Goal: Information Seeking & Learning: Learn about a topic

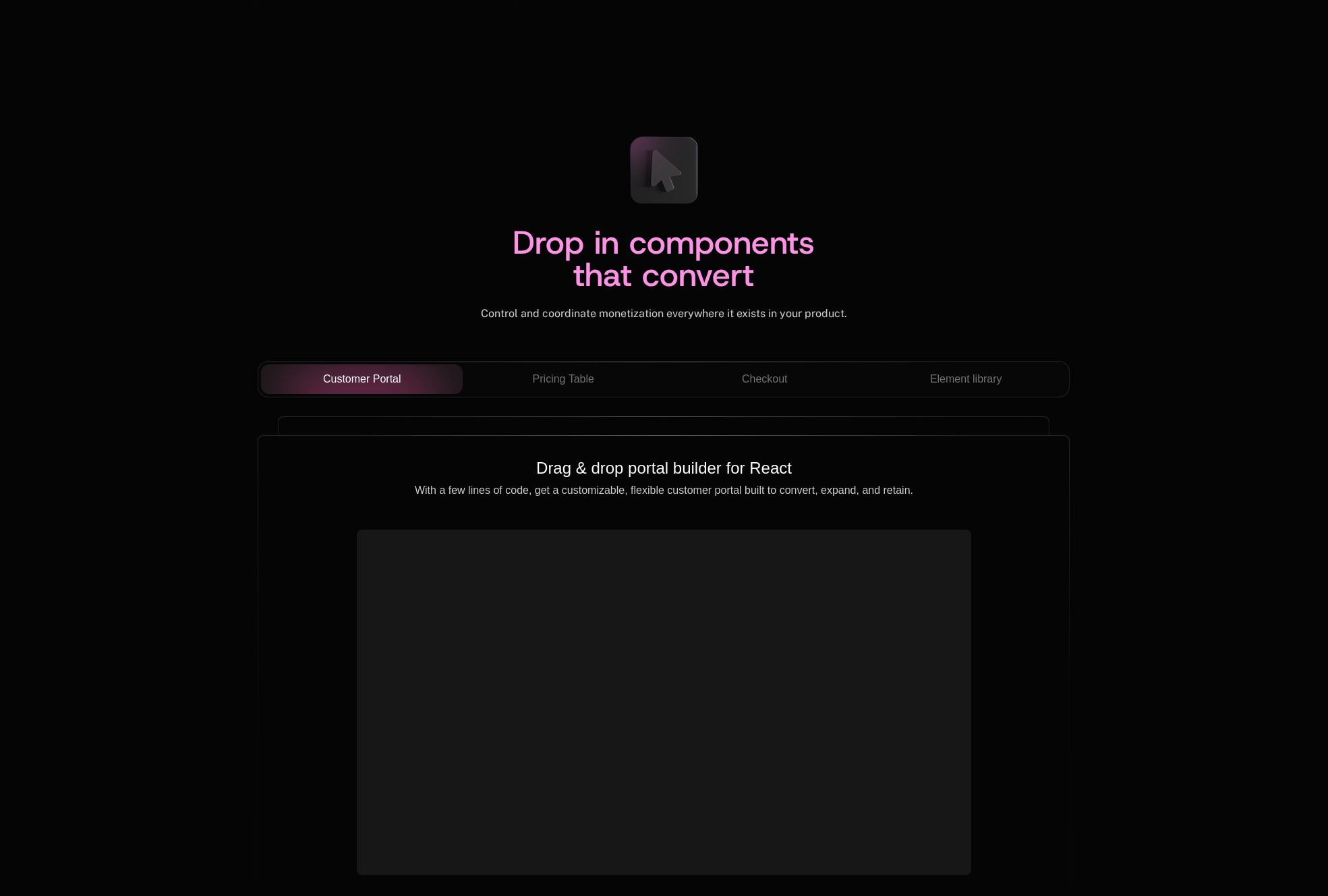
scroll to position [4735, 0]
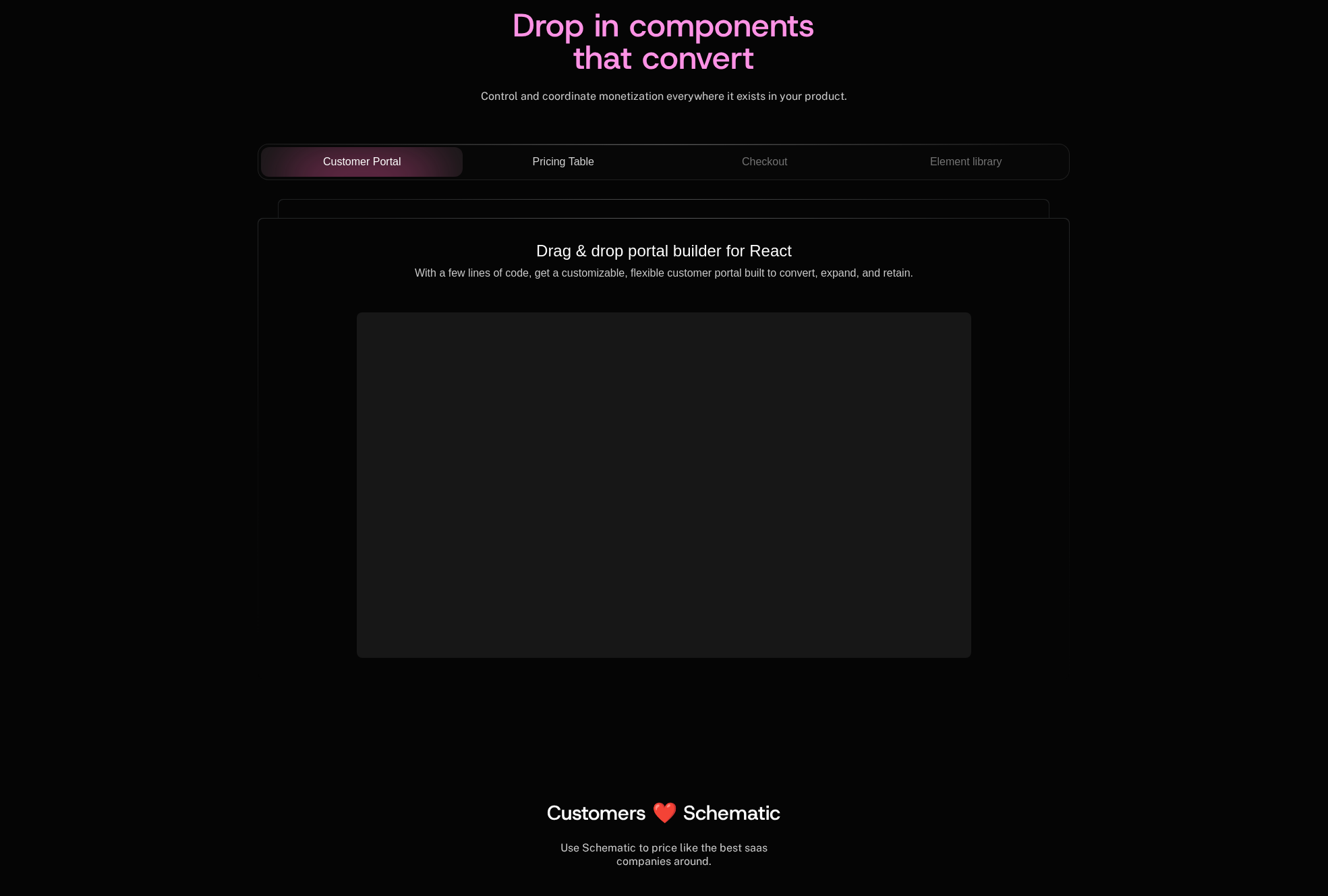
click at [550, 167] on span "Pricing Table" at bounding box center [563, 162] width 61 height 16
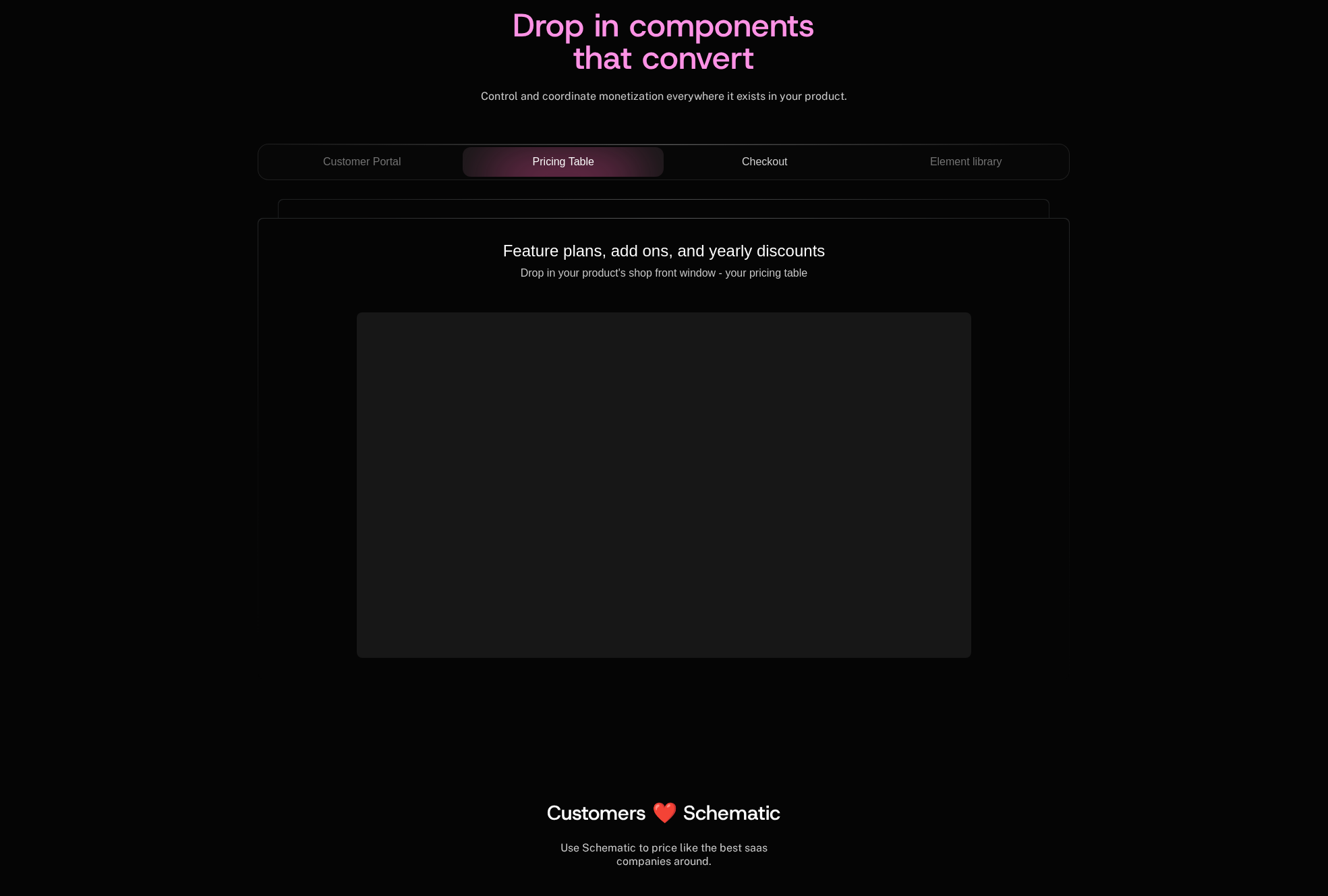
click at [744, 162] on span "Checkout" at bounding box center [765, 162] width 46 height 16
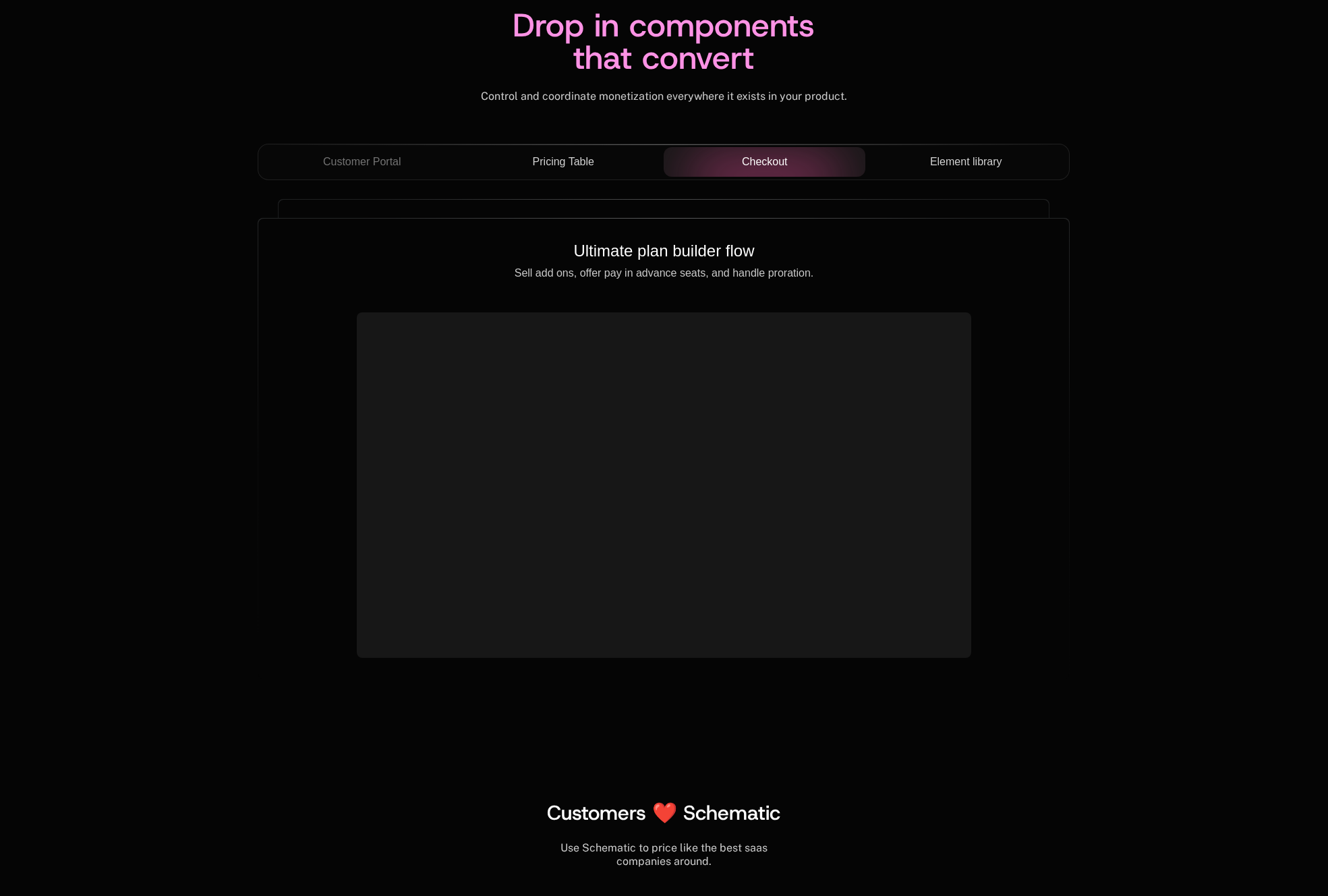
click at [964, 169] on span "Element library" at bounding box center [967, 162] width 72 height 16
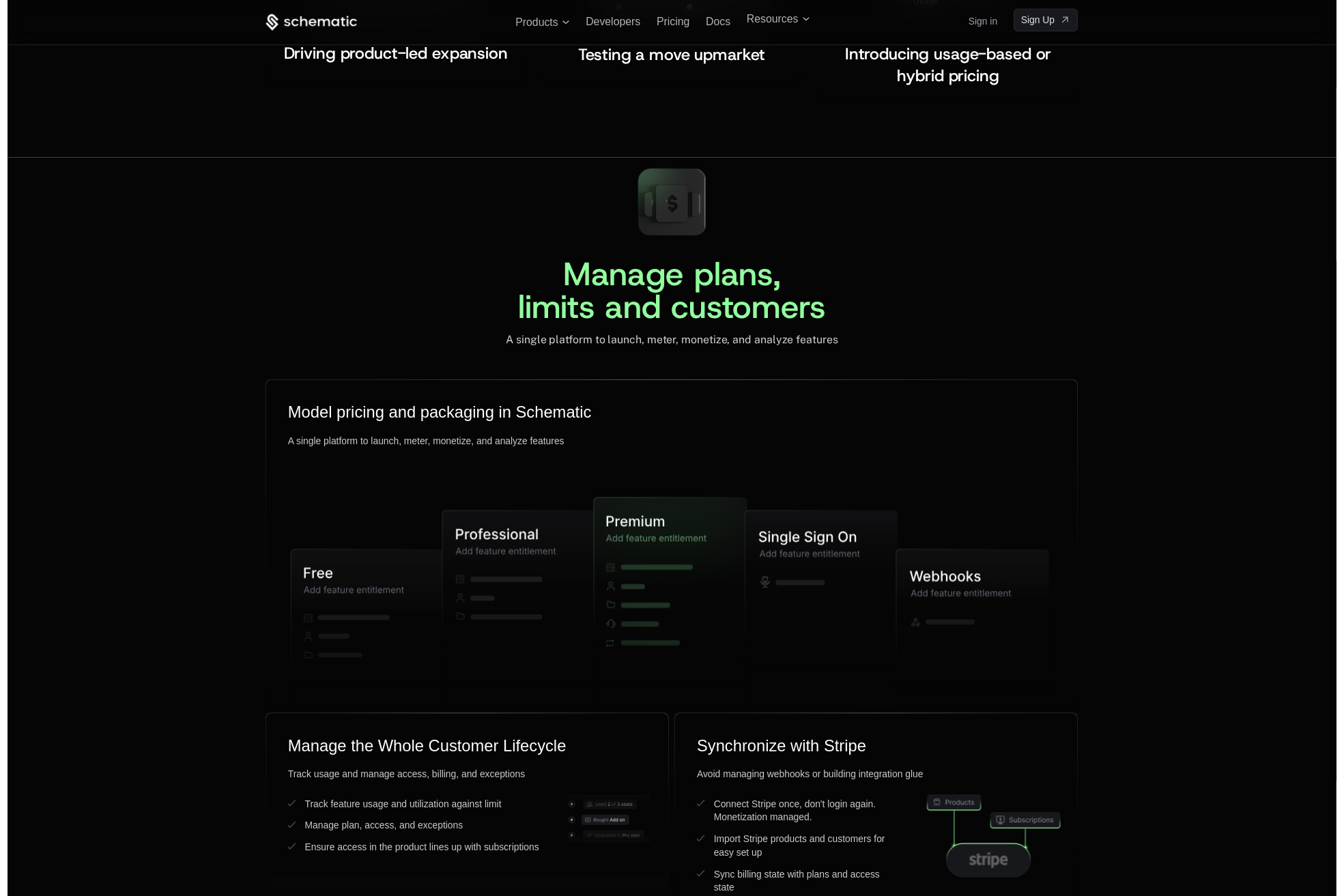
scroll to position [0, 0]
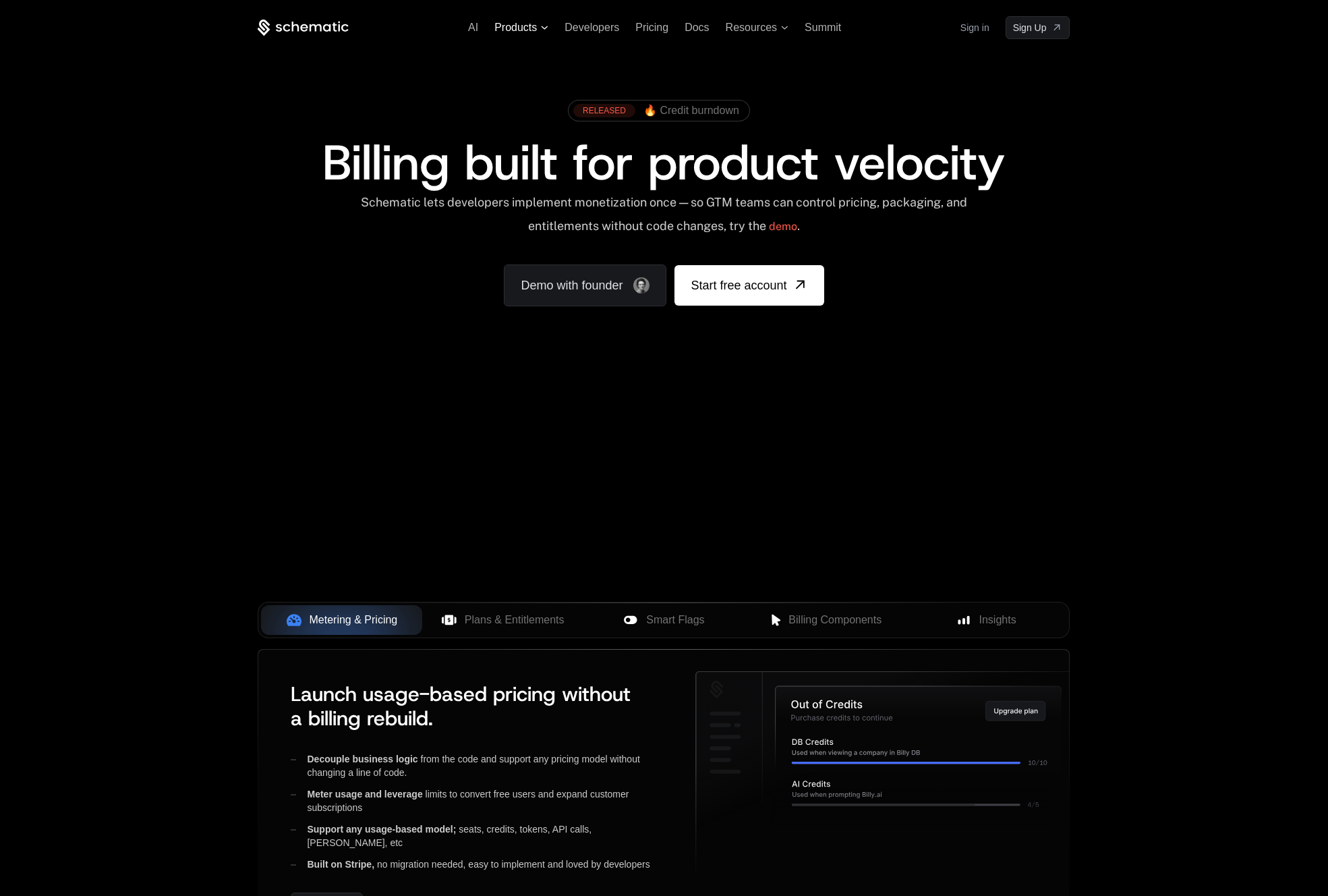
click at [523, 26] on span "Products" at bounding box center [516, 27] width 43 height 12
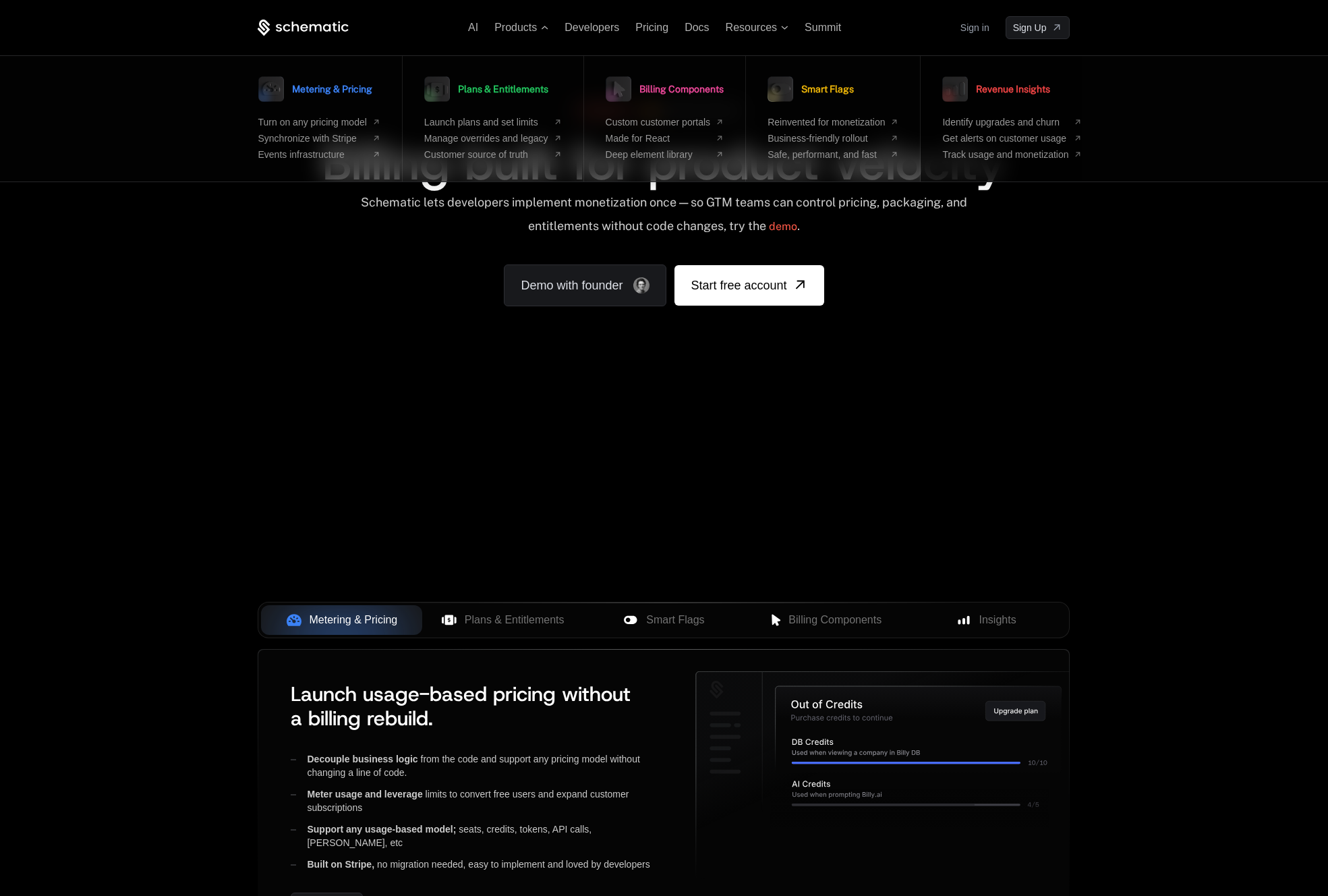
click at [993, 92] on span "Revenue Insights" at bounding box center [1013, 89] width 74 height 9
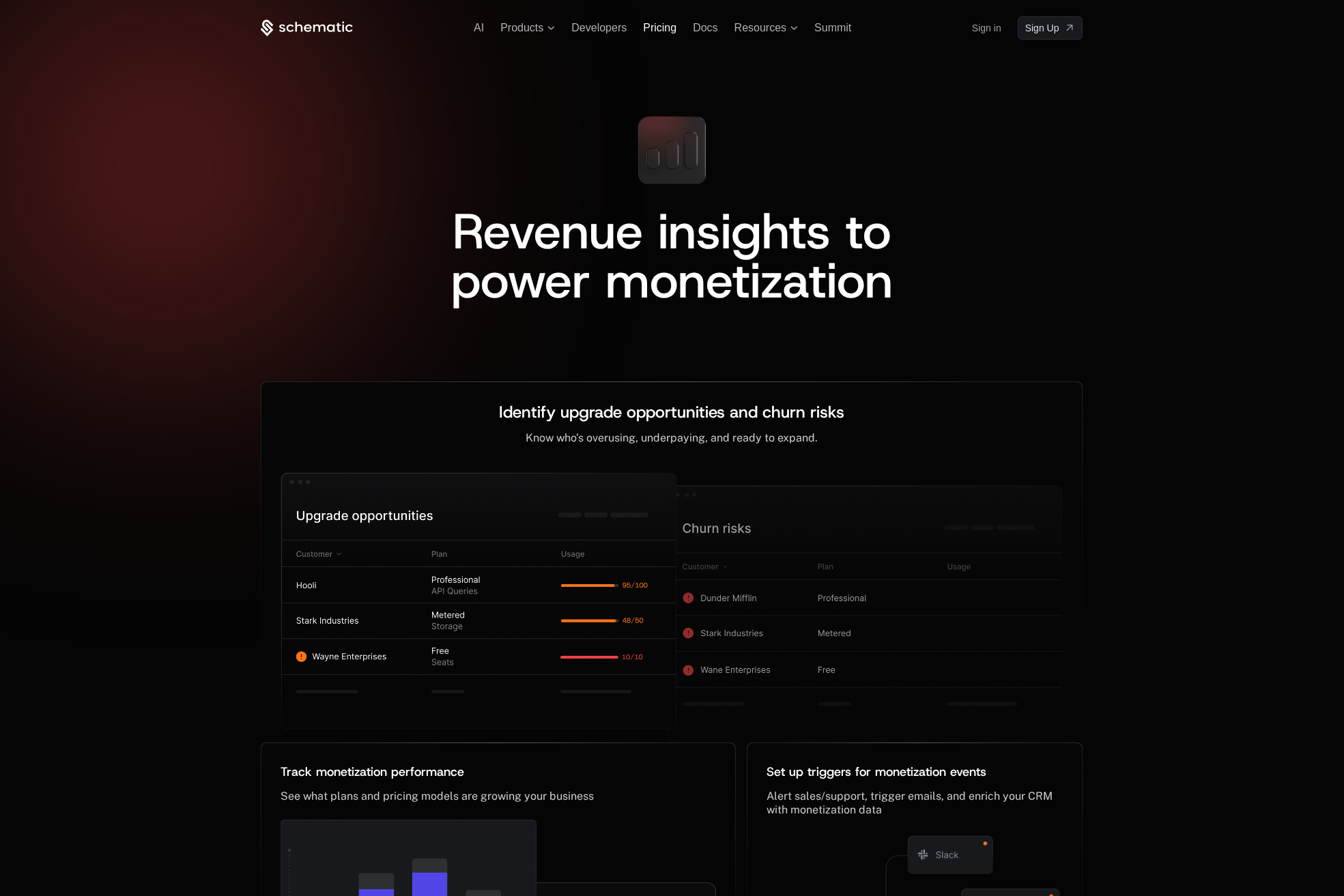
click at [667, 31] on span "Pricing" at bounding box center [660, 28] width 34 height 12
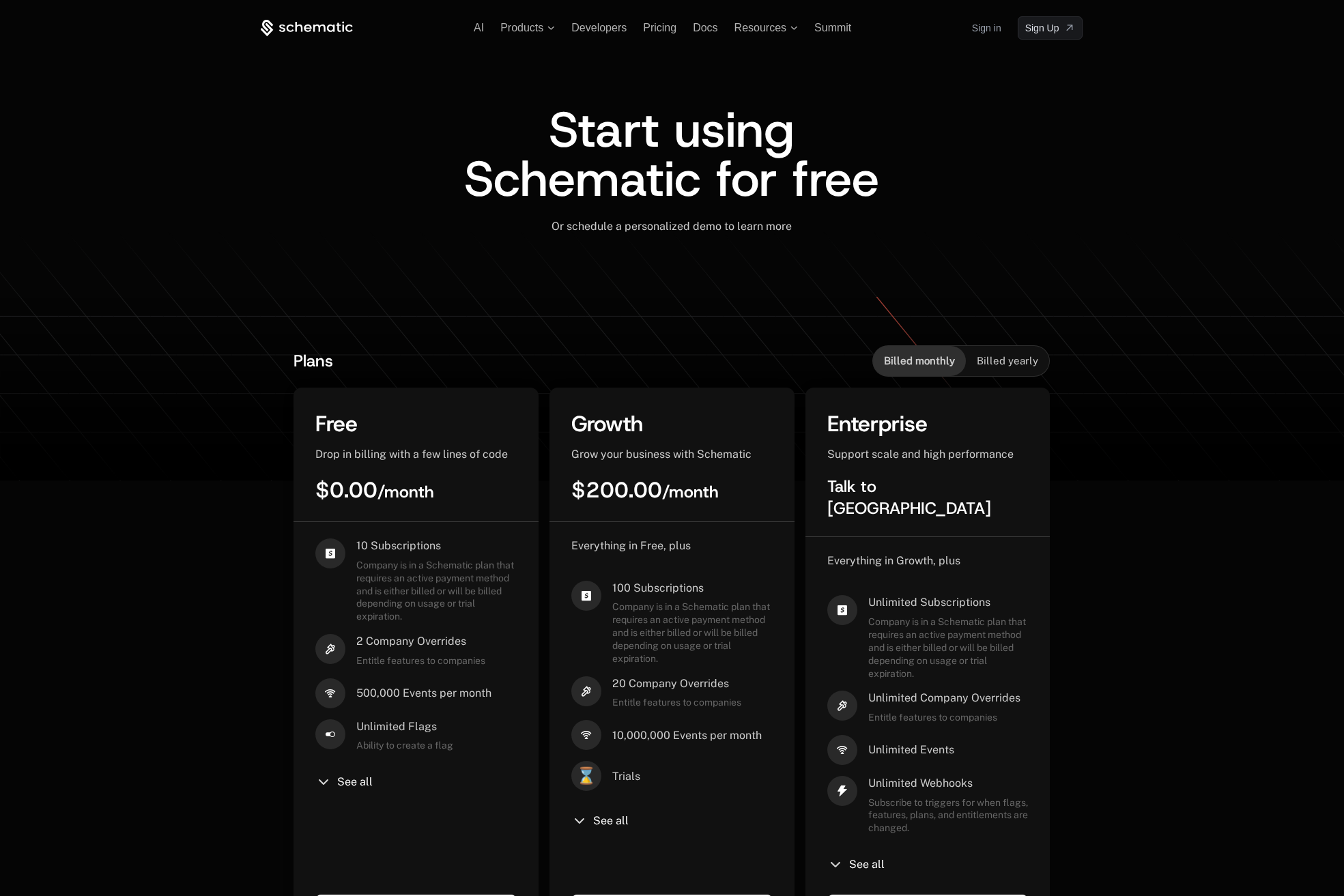
click at [281, 31] on icon at bounding box center [283, 28] width 6 height 7
